Goal: Task Accomplishment & Management: Complete application form

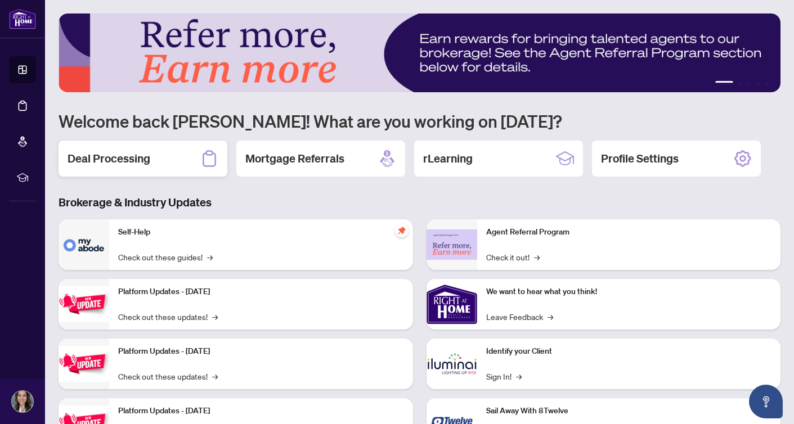
click at [199, 154] on div "Deal Processing" at bounding box center [143, 159] width 169 height 36
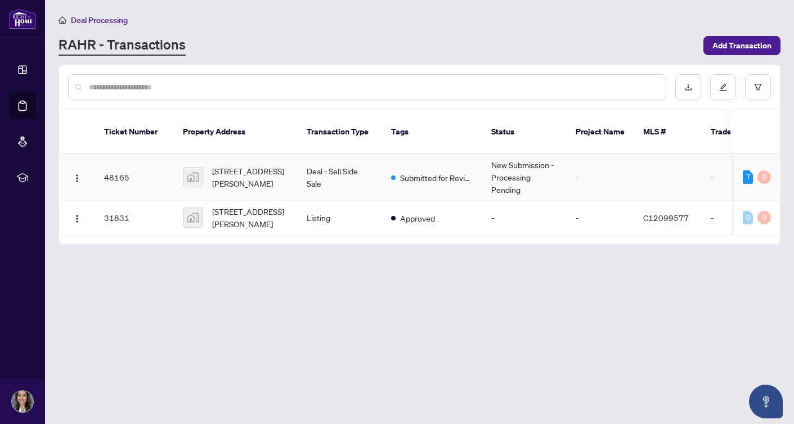
click at [446, 157] on td "Submitted for Review" at bounding box center [432, 177] width 100 height 47
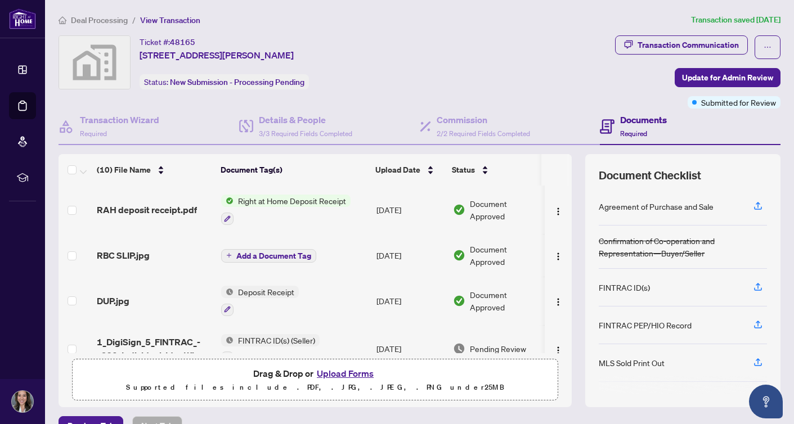
click at [338, 376] on button "Upload Forms" at bounding box center [346, 373] width 64 height 15
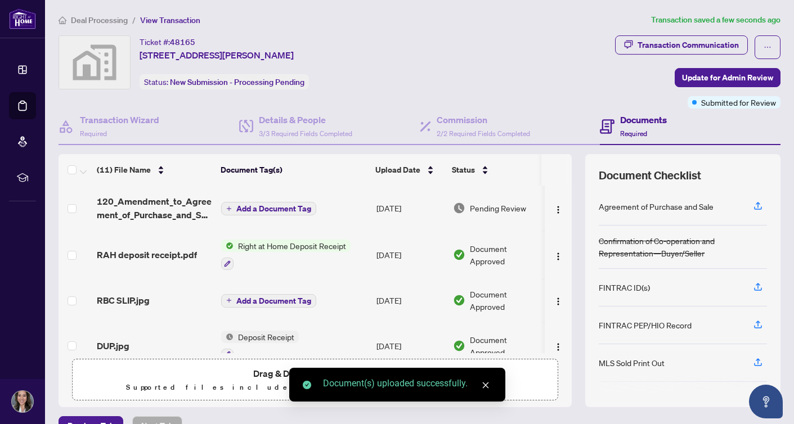
click at [489, 386] on icon "close" at bounding box center [486, 386] width 8 height 8
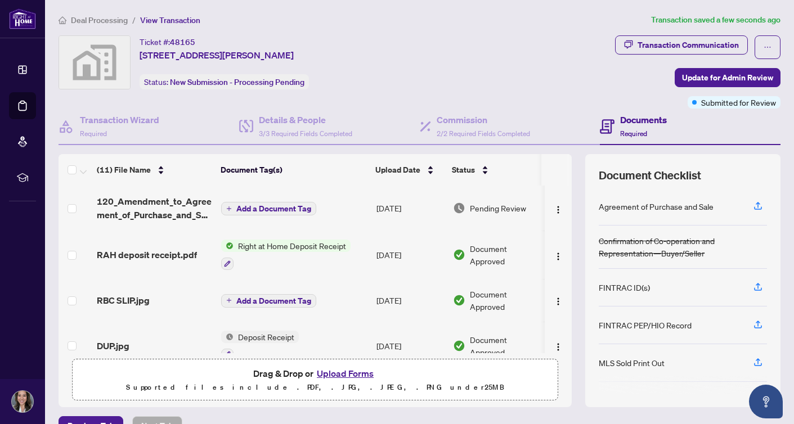
click at [297, 207] on span "Add a Document Tag" at bounding box center [273, 209] width 75 height 8
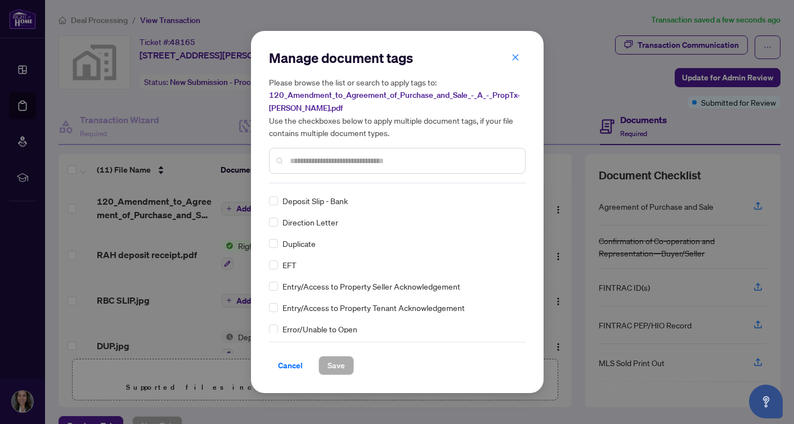
scroll to position [1066, 0]
click at [314, 164] on input "text" at bounding box center [403, 161] width 226 height 12
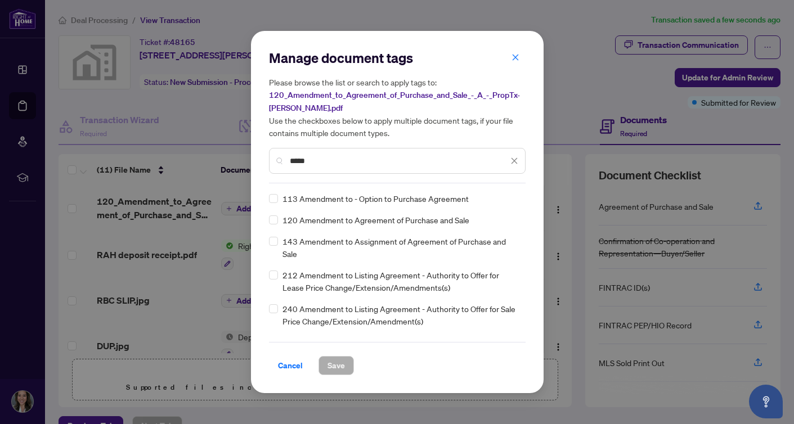
type input "*****"
click at [342, 371] on span "Save" at bounding box center [336, 366] width 17 height 18
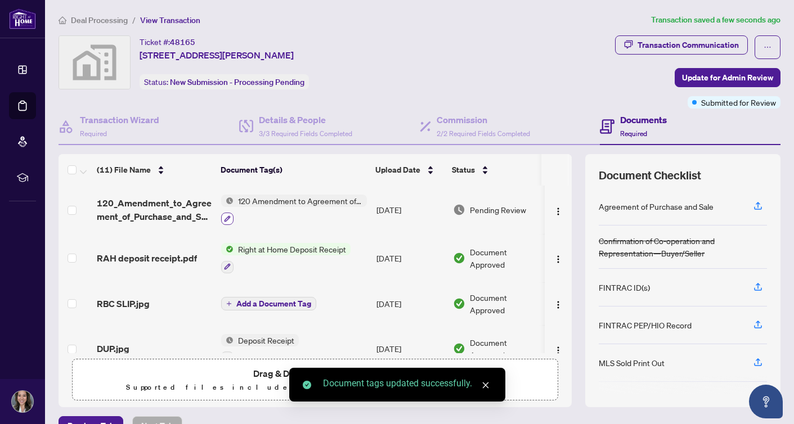
click at [227, 222] on button "button" at bounding box center [227, 219] width 12 height 12
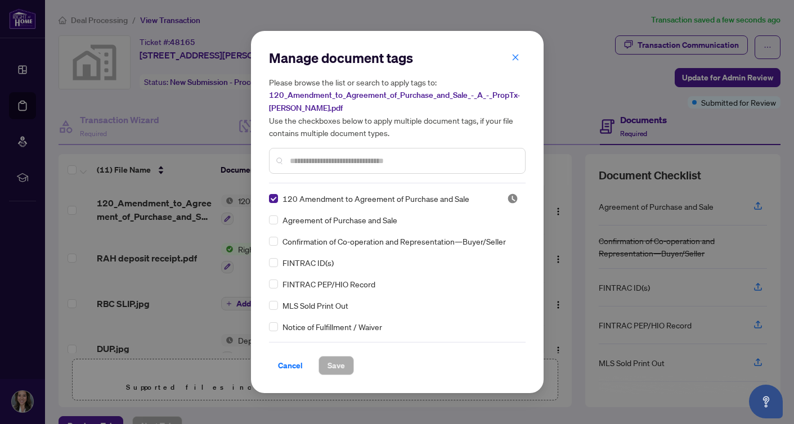
click at [319, 159] on input "text" at bounding box center [403, 161] width 226 height 12
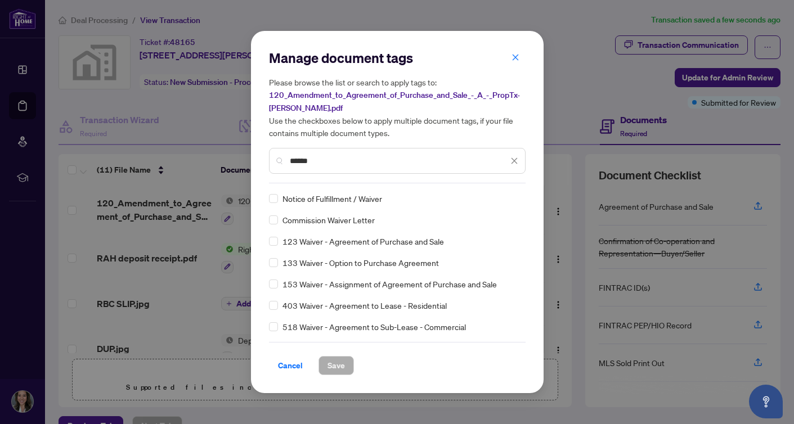
type input "******"
click at [342, 364] on span "Save" at bounding box center [336, 366] width 17 height 18
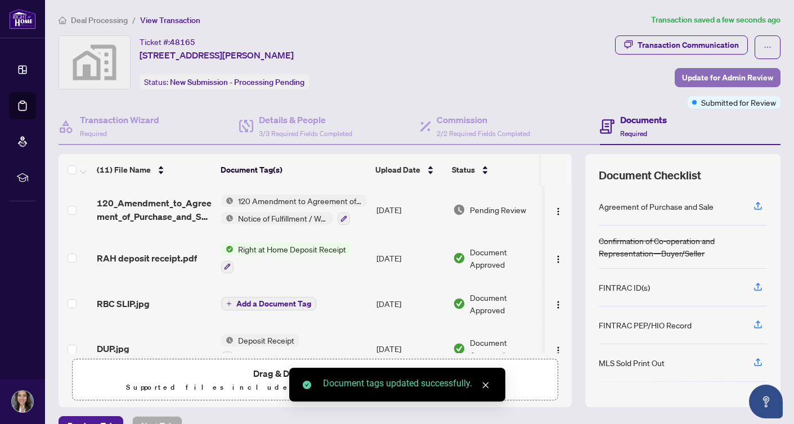
click at [708, 74] on span "Update for Admin Review" at bounding box center [727, 78] width 91 height 18
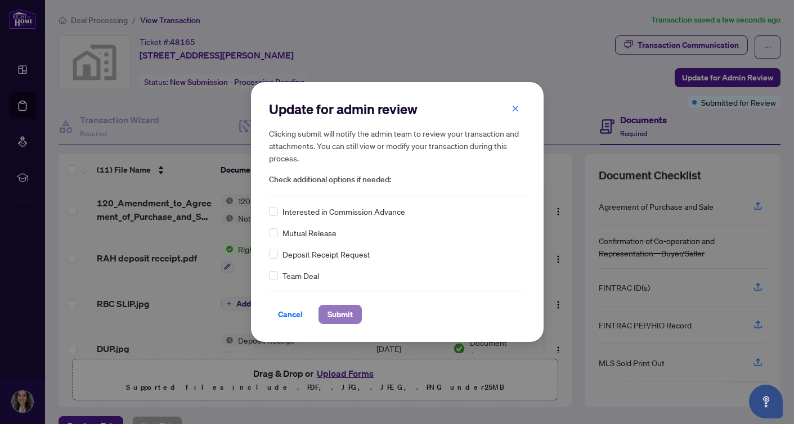
click at [334, 321] on span "Submit" at bounding box center [340, 315] width 25 height 18
